Goal: Check status: Check status

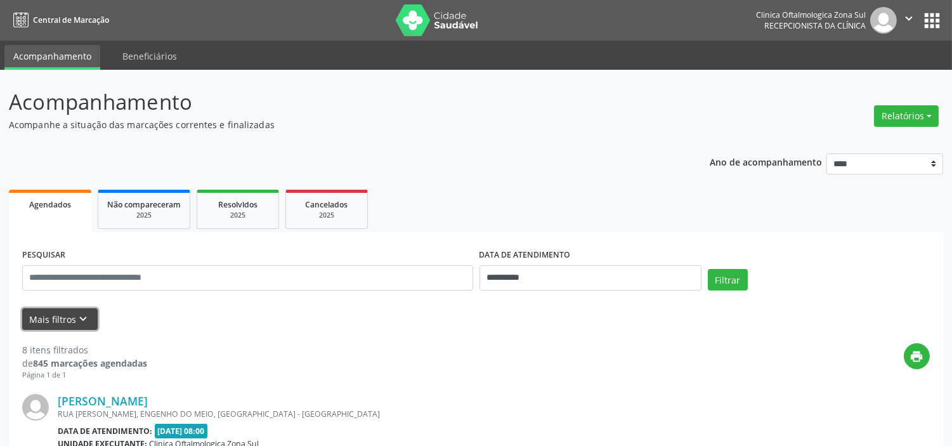
click at [78, 316] on icon "keyboard_arrow_down" at bounding box center [84, 319] width 14 height 14
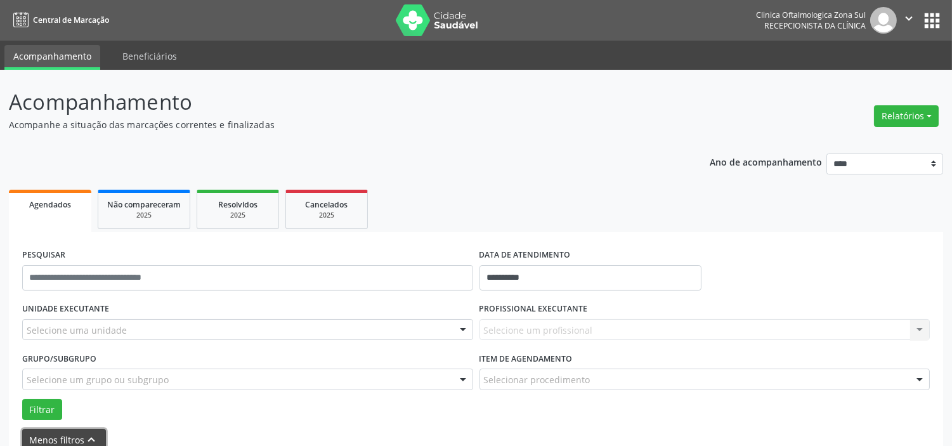
click at [87, 445] on icon "keyboard_arrow_up" at bounding box center [92, 439] width 14 height 14
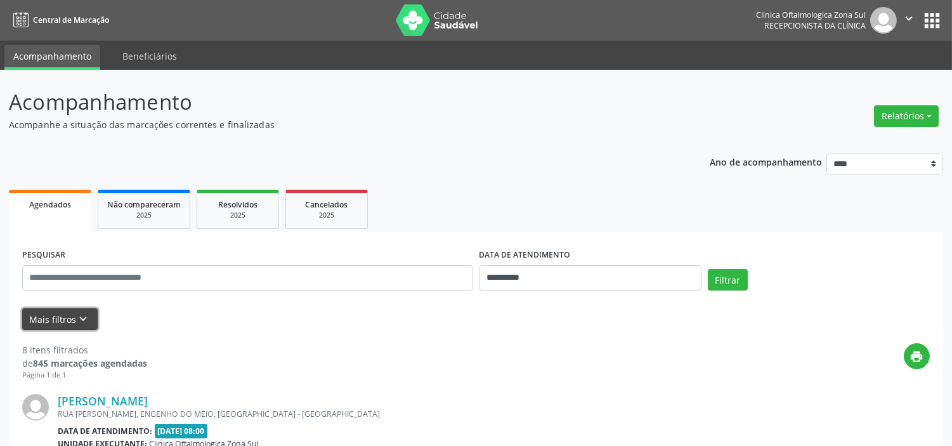
drag, startPoint x: 60, startPoint y: 321, endPoint x: 91, endPoint y: 360, distance: 49.7
click at [60, 321] on button "Mais filtros keyboard_arrow_down" at bounding box center [59, 319] width 75 height 22
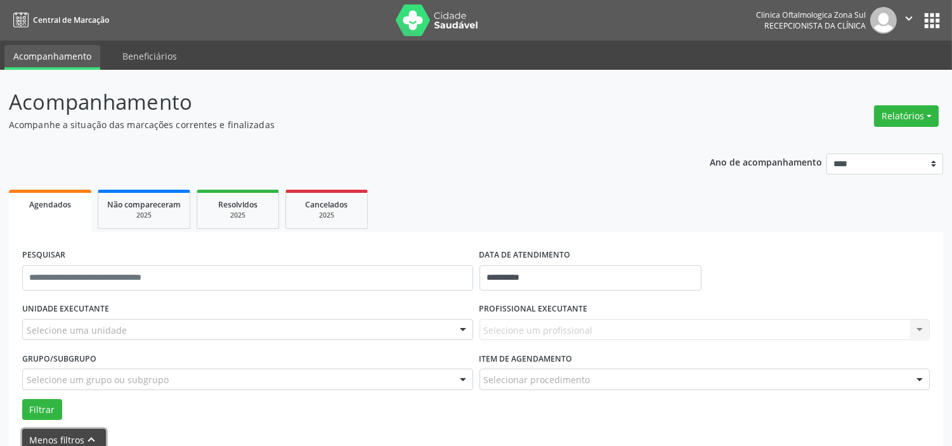
click at [85, 436] on icon "keyboard_arrow_up" at bounding box center [92, 439] width 14 height 14
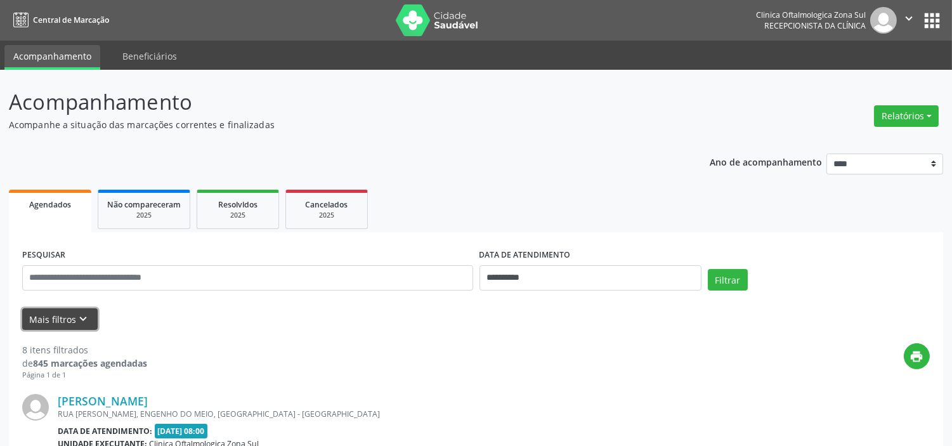
drag, startPoint x: 77, startPoint y: 316, endPoint x: 122, endPoint y: 377, distance: 75.7
click at [78, 320] on icon "keyboard_arrow_down" at bounding box center [84, 319] width 14 height 14
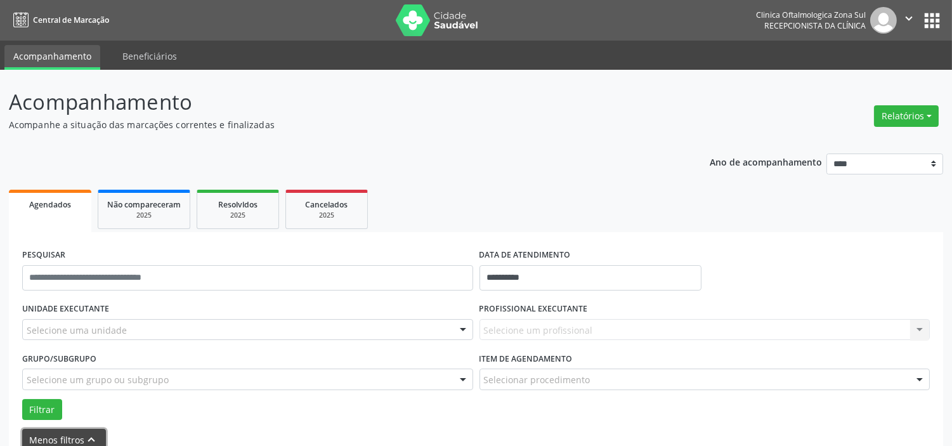
click at [96, 439] on icon "keyboard_arrow_up" at bounding box center [92, 439] width 14 height 14
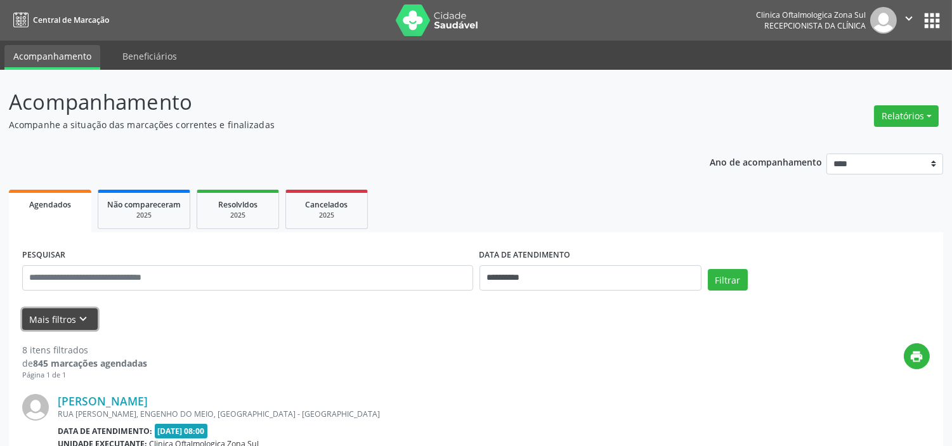
click at [68, 315] on button "Mais filtros keyboard_arrow_down" at bounding box center [59, 319] width 75 height 22
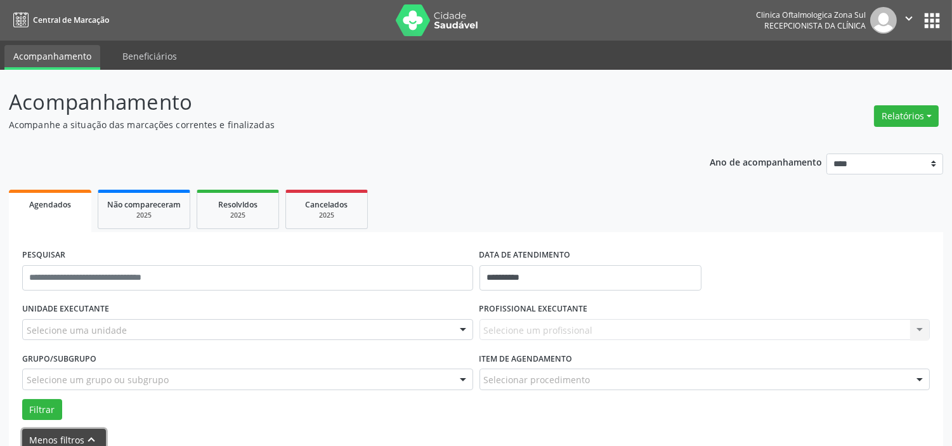
click at [98, 439] on button "Menos filtros keyboard_arrow_up" at bounding box center [64, 440] width 84 height 22
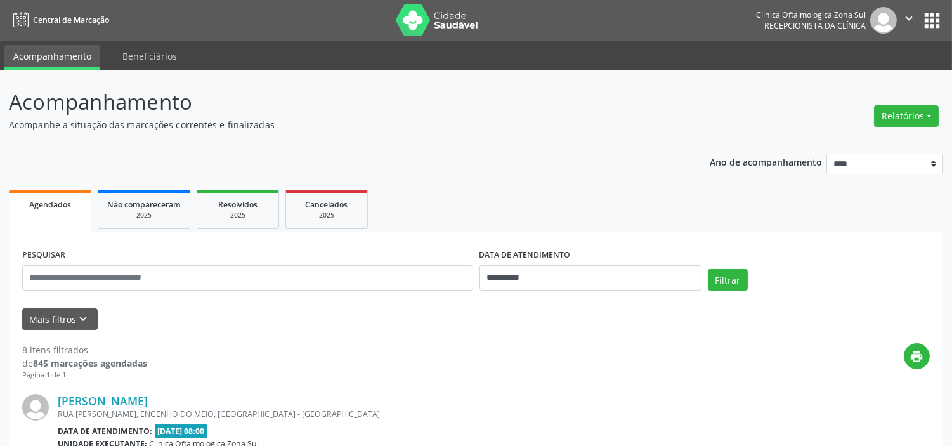
drag, startPoint x: 86, startPoint y: 306, endPoint x: 86, endPoint y: 313, distance: 7.0
click at [86, 307] on form "**********" at bounding box center [475, 287] width 907 height 84
click at [86, 319] on icon "keyboard_arrow_down" at bounding box center [84, 319] width 14 height 14
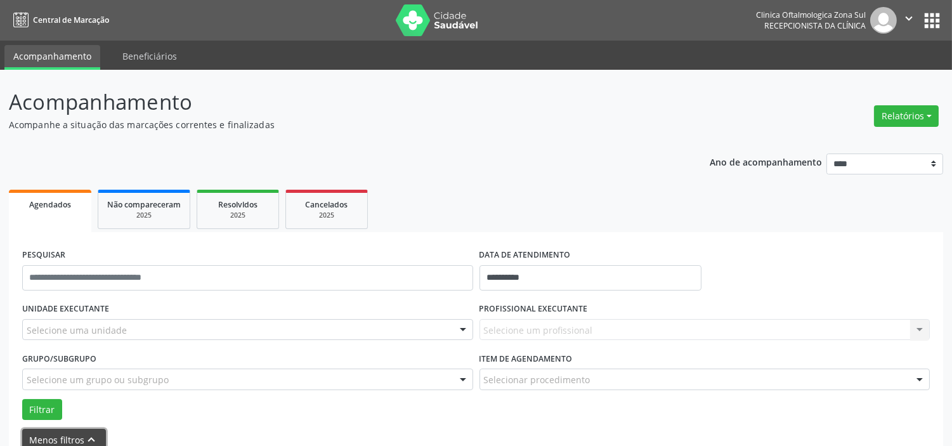
click at [93, 432] on icon "keyboard_arrow_up" at bounding box center [92, 439] width 14 height 14
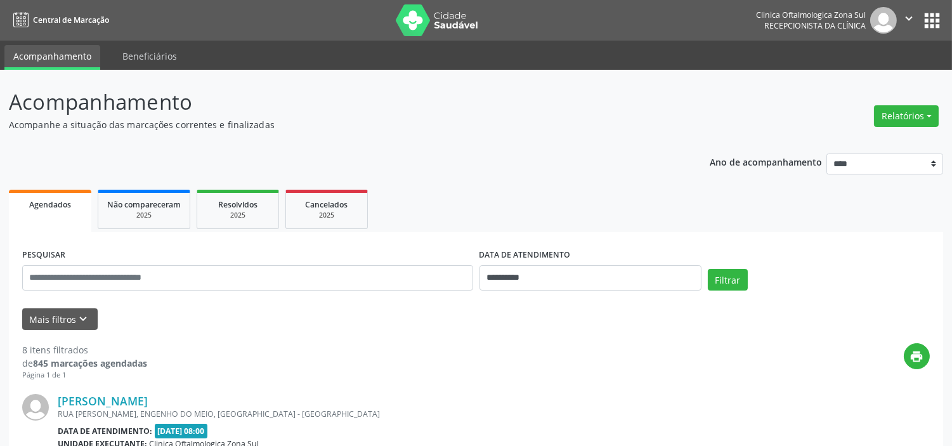
click at [178, 321] on div "Mais filtros keyboard_arrow_down" at bounding box center [476, 319] width 914 height 22
click at [59, 320] on button "Mais filtros keyboard_arrow_down" at bounding box center [59, 319] width 75 height 22
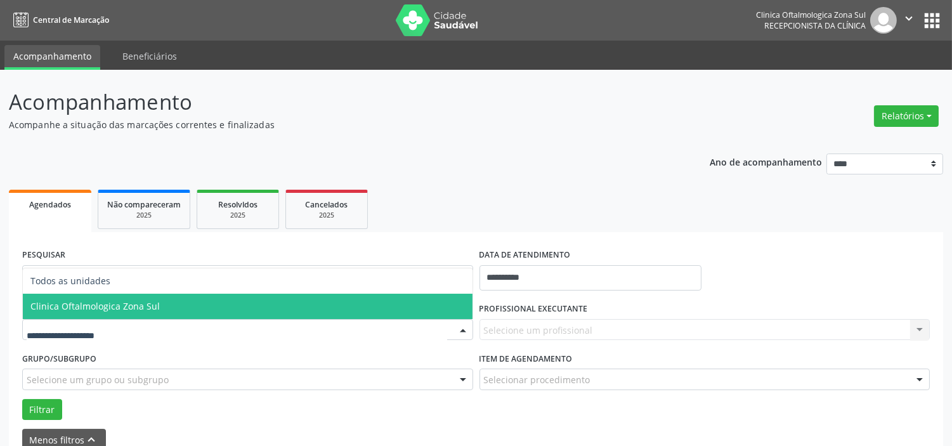
click at [122, 309] on span "Clinica Oftalmologica Zona Sul" at bounding box center [94, 306] width 129 height 12
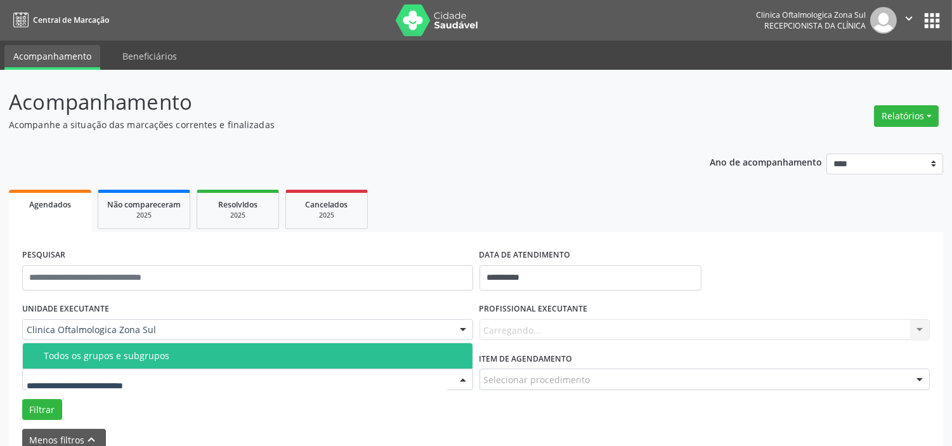
click at [141, 356] on div "Todos os grupos e subgrupos" at bounding box center [254, 356] width 421 height 10
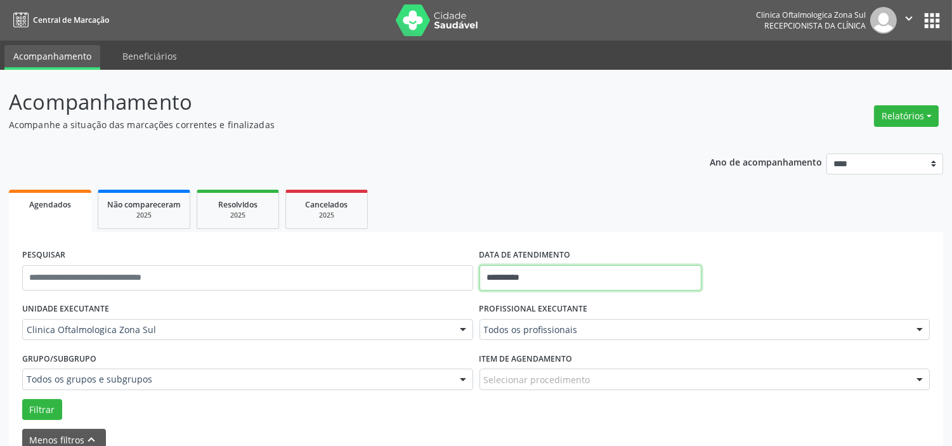
click at [543, 282] on input "**********" at bounding box center [590, 277] width 222 height 25
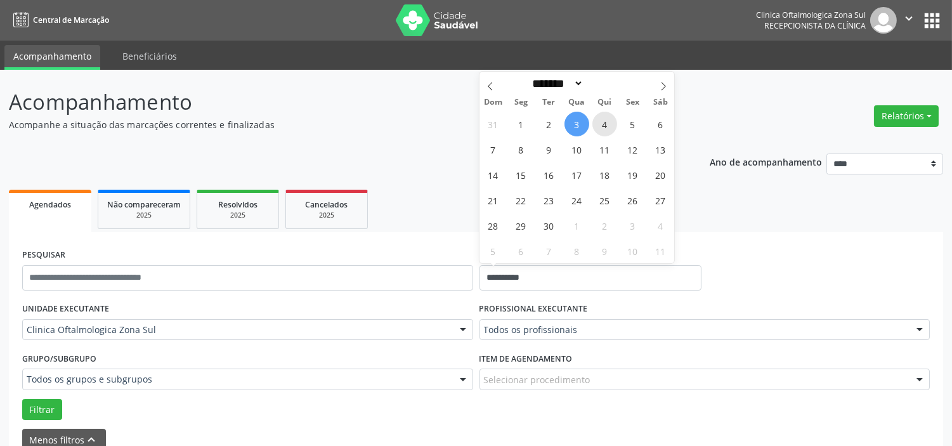
click at [603, 119] on span "4" at bounding box center [604, 124] width 25 height 25
type input "**********"
click at [659, 86] on icon at bounding box center [663, 86] width 9 height 9
select select "*"
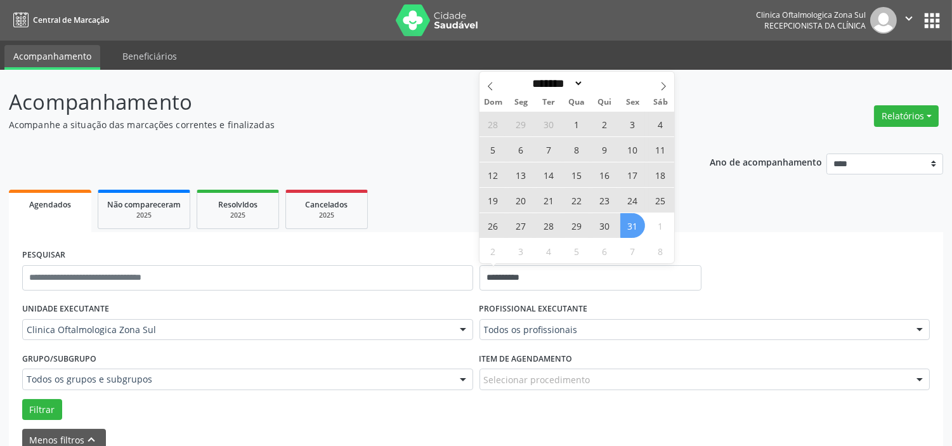
click at [632, 226] on span "31" at bounding box center [632, 225] width 25 height 25
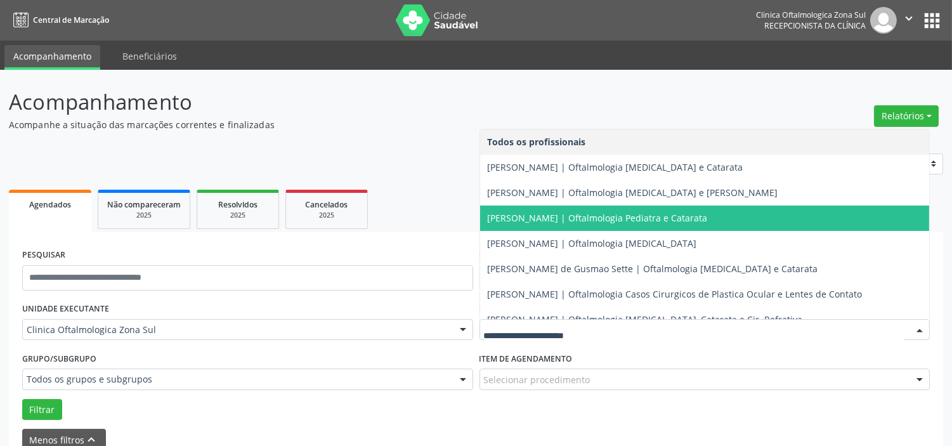
scroll to position [115, 0]
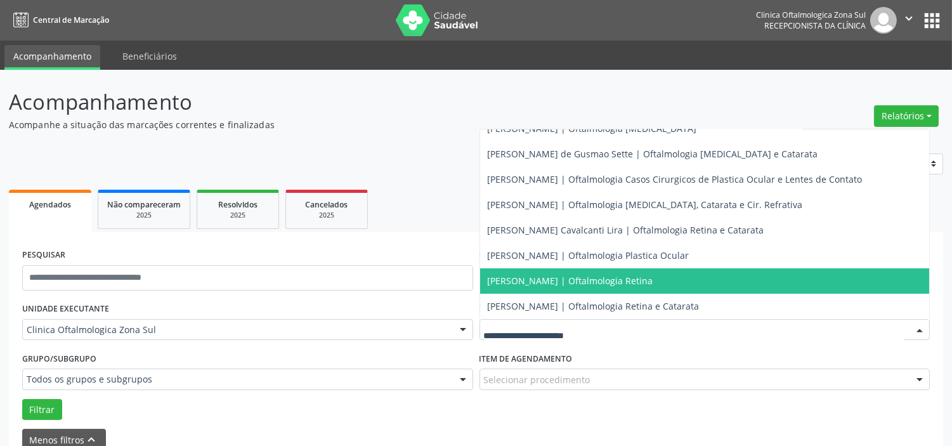
click at [555, 271] on span "[PERSON_NAME] | Oftalmologia Retina" at bounding box center [705, 280] width 450 height 25
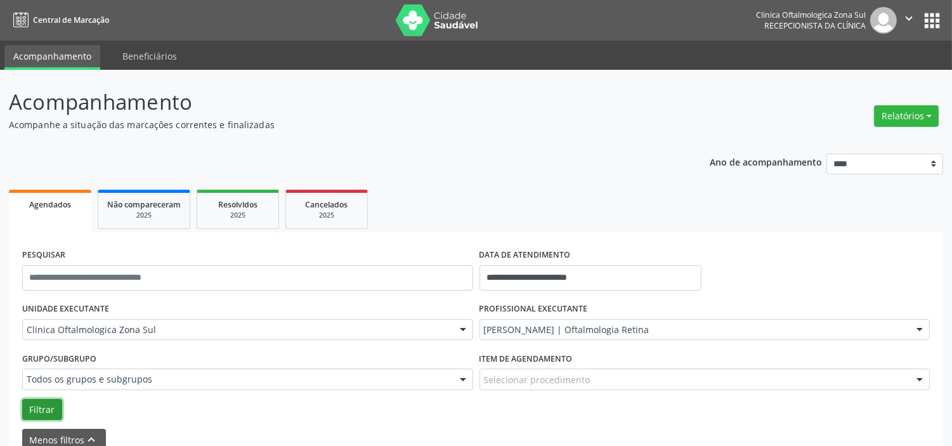
click at [55, 415] on button "Filtrar" at bounding box center [42, 410] width 40 height 22
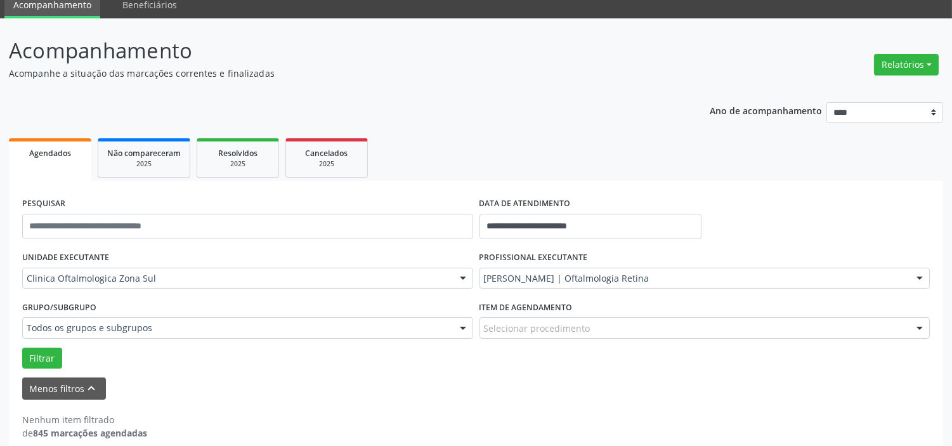
scroll to position [66, 0]
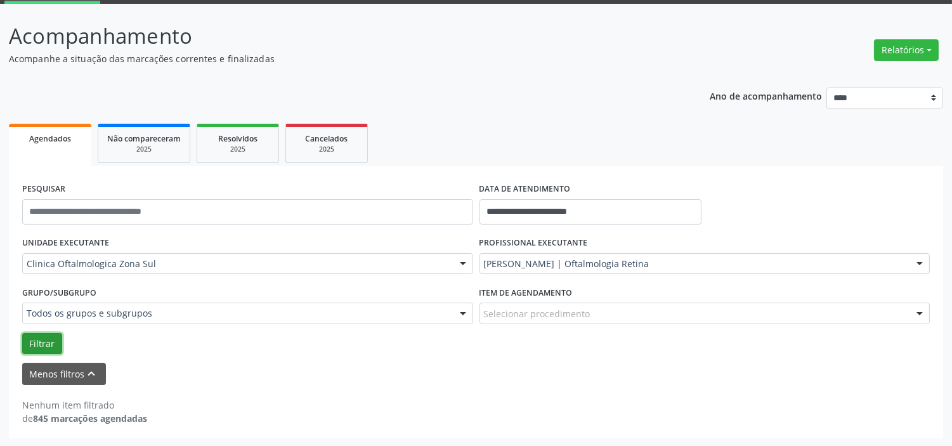
click at [51, 343] on button "Filtrar" at bounding box center [42, 344] width 40 height 22
